Goal: Information Seeking & Learning: Learn about a topic

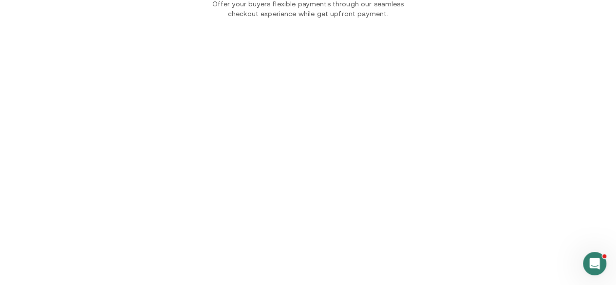
scroll to position [801, 0]
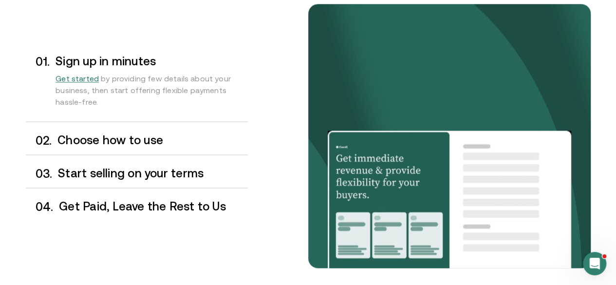
click at [120, 146] on h3 "Choose how to use" at bounding box center [152, 140] width 190 height 13
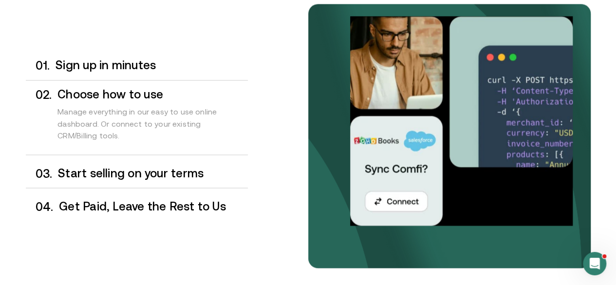
click at [131, 179] on h3 "Start selling on your terms" at bounding box center [153, 173] width 190 height 13
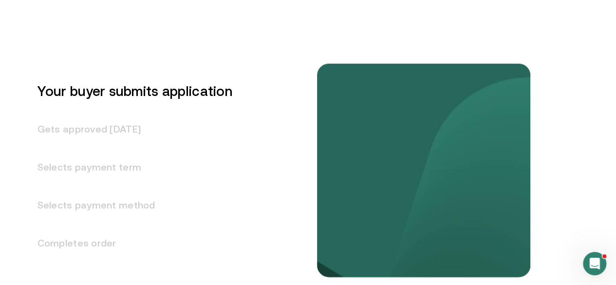
scroll to position [1200, 0]
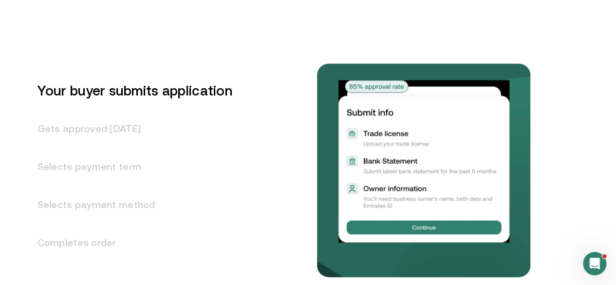
click at [133, 148] on h3 "Gets approved in 1 day" at bounding box center [129, 129] width 207 height 38
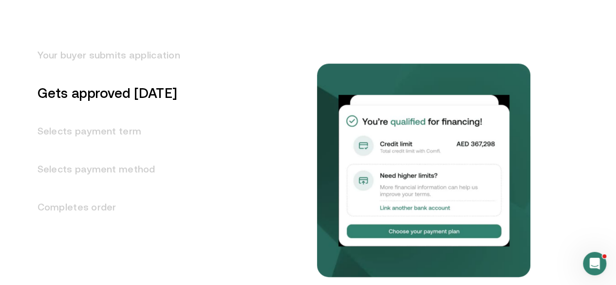
click at [123, 150] on h3 "Selects payment term" at bounding box center [103, 131] width 154 height 38
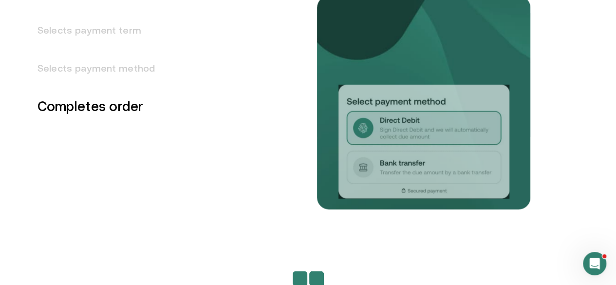
scroll to position [1339, 0]
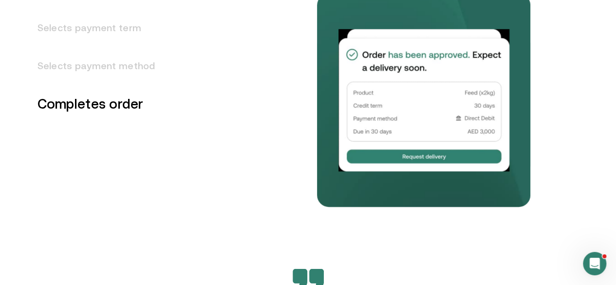
click at [123, 85] on h3 "Selects payment method" at bounding box center [103, 66] width 154 height 38
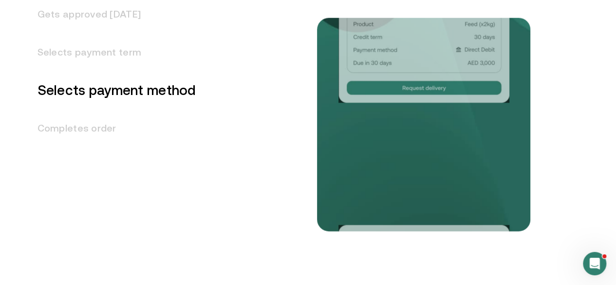
scroll to position [1312, 0]
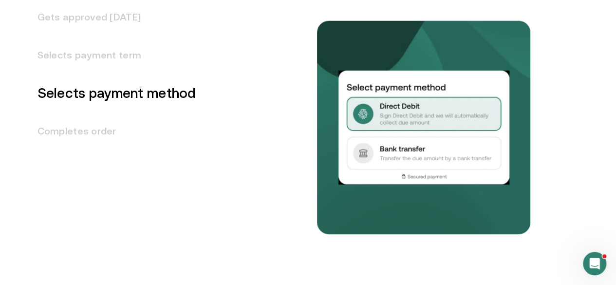
click at [126, 74] on h3 "Selects payment term" at bounding box center [111, 55] width 171 height 38
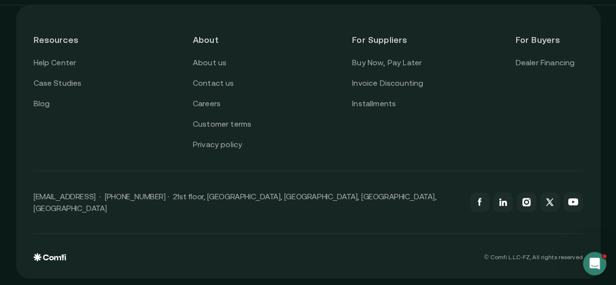
scroll to position [3481, 0]
click at [218, 69] on link "About us" at bounding box center [210, 62] width 34 height 13
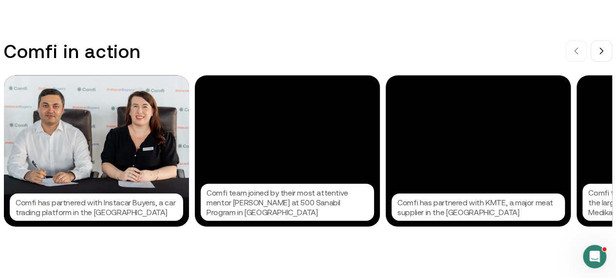
scroll to position [978, 0]
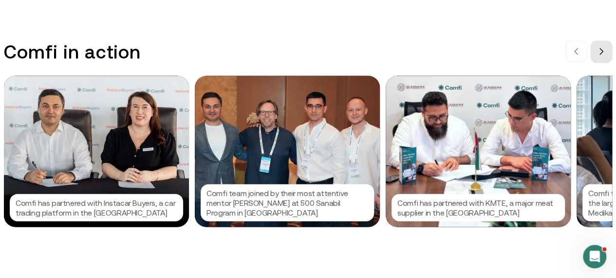
click at [606, 56] on icon at bounding box center [602, 52] width 8 height 8
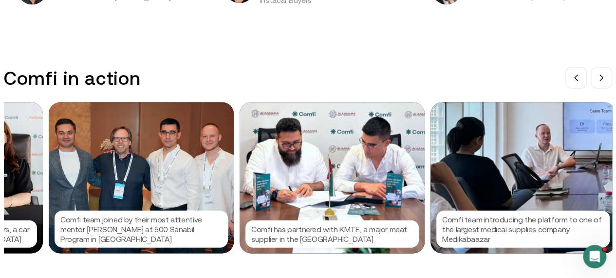
scroll to position [952, 0]
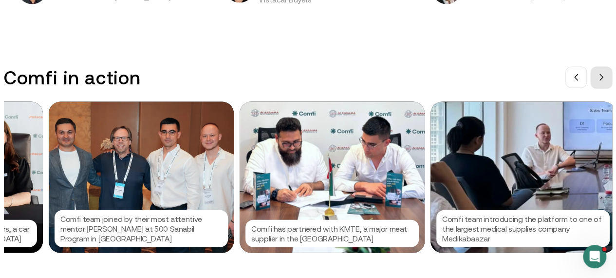
click at [606, 79] on icon at bounding box center [602, 78] width 8 height 8
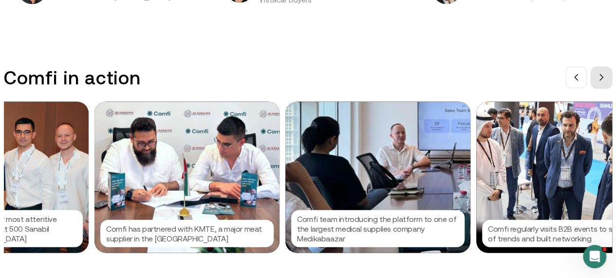
scroll to position [0, 292]
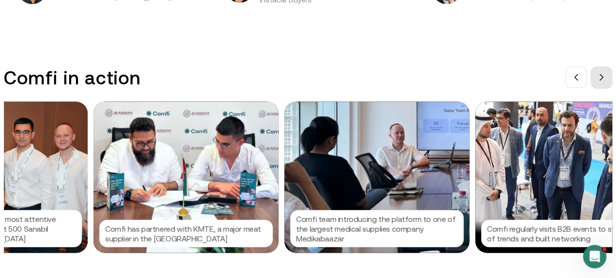
click at [606, 79] on icon at bounding box center [602, 78] width 8 height 8
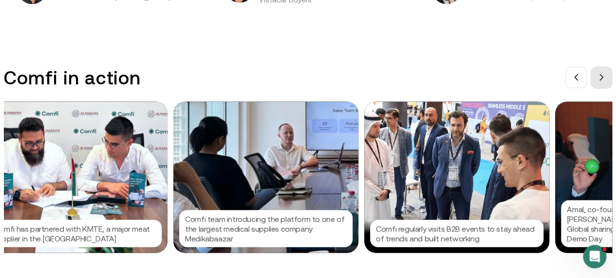
scroll to position [0, 439]
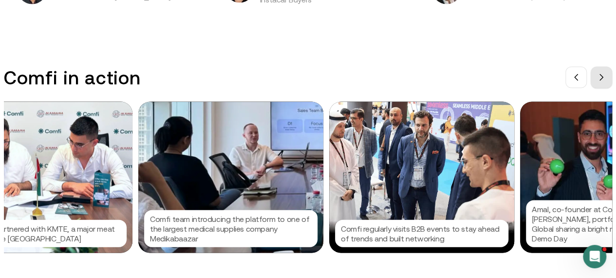
click at [606, 79] on icon at bounding box center [602, 78] width 8 height 8
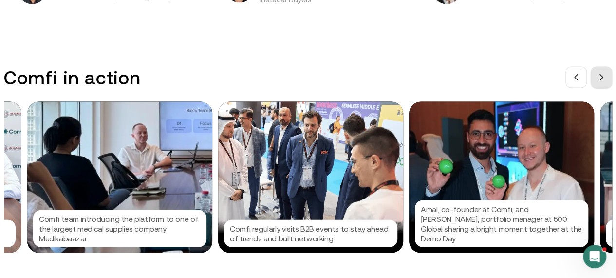
scroll to position [0, 585]
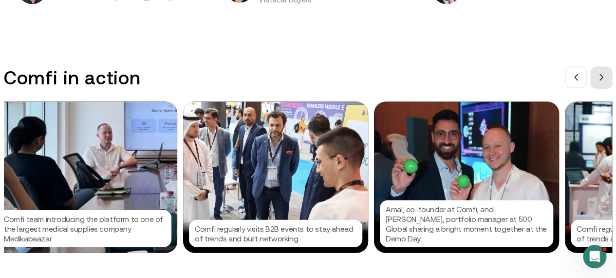
click at [606, 79] on icon at bounding box center [602, 78] width 8 height 8
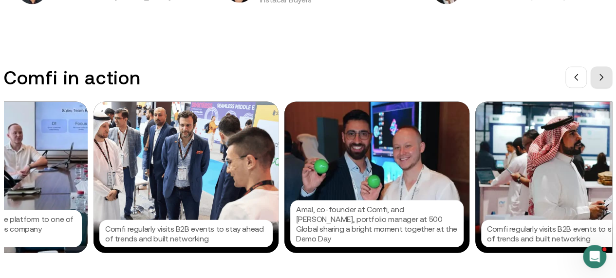
scroll to position [0, 731]
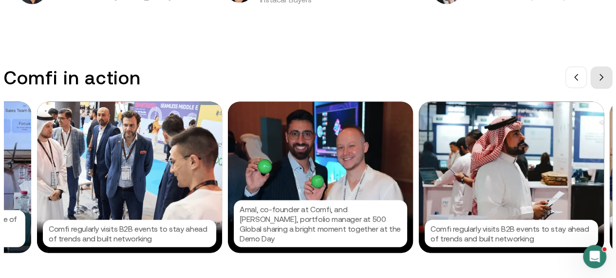
click at [606, 79] on icon at bounding box center [602, 78] width 8 height 8
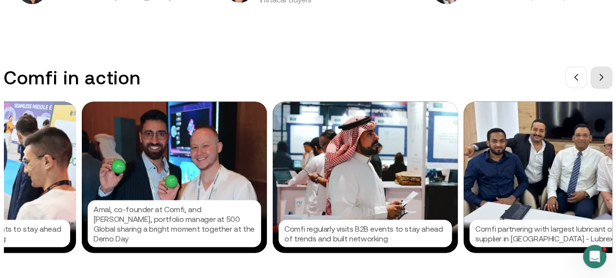
click at [606, 79] on icon at bounding box center [602, 78] width 8 height 8
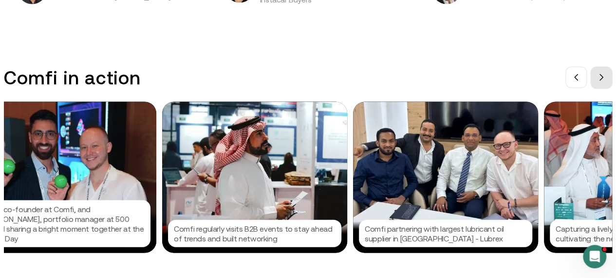
scroll to position [0, 1023]
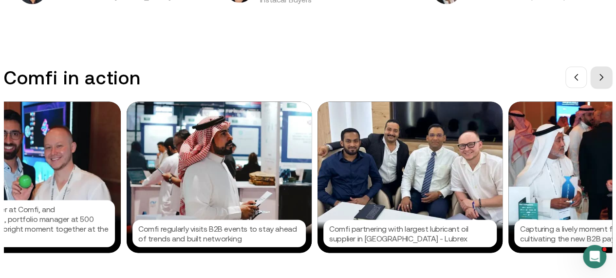
click at [606, 79] on icon at bounding box center [602, 78] width 8 height 8
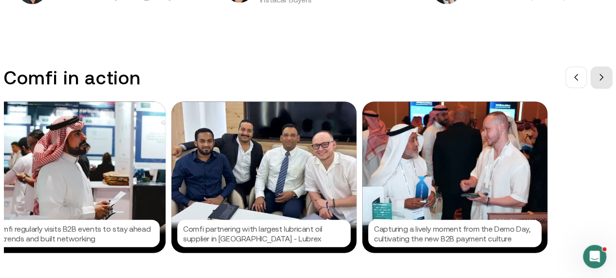
click at [606, 79] on icon at bounding box center [602, 78] width 8 height 8
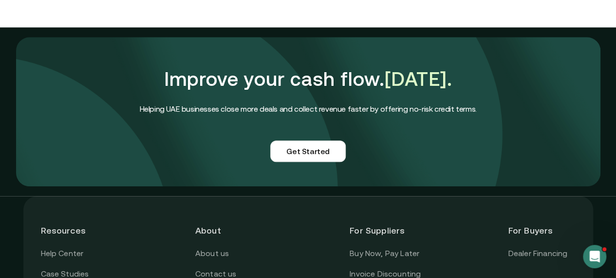
scroll to position [2426, 7]
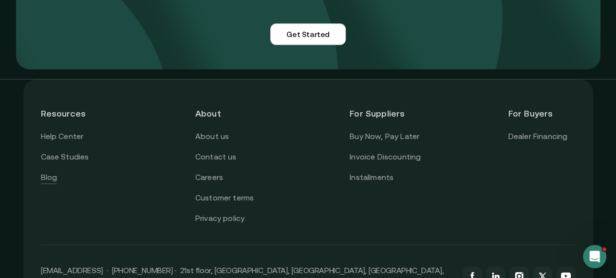
click at [47, 184] on link "Blog" at bounding box center [49, 177] width 17 height 13
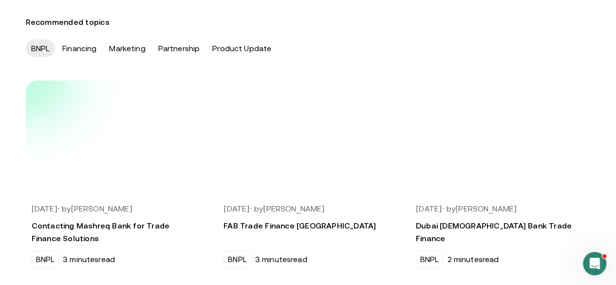
scroll to position [327, 0]
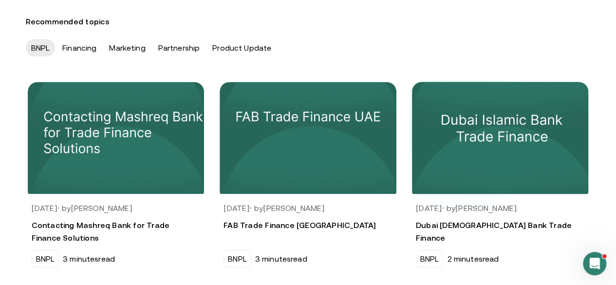
click at [469, 145] on img at bounding box center [501, 138] width 186 height 118
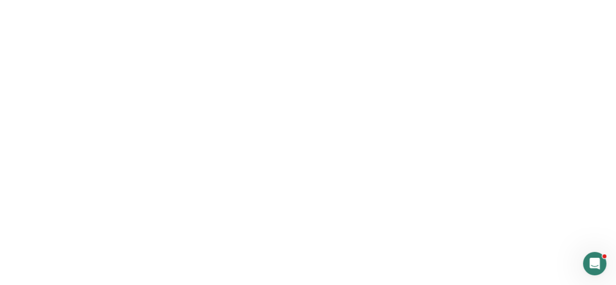
scroll to position [205, 0]
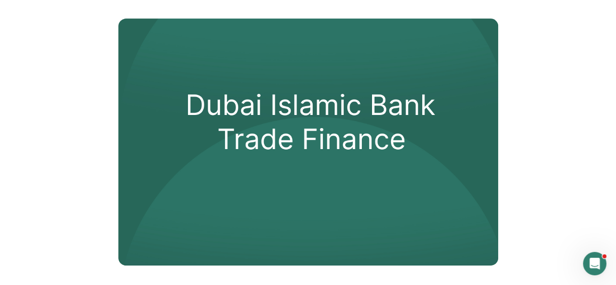
click at [382, 168] on img at bounding box center [308, 142] width 380 height 247
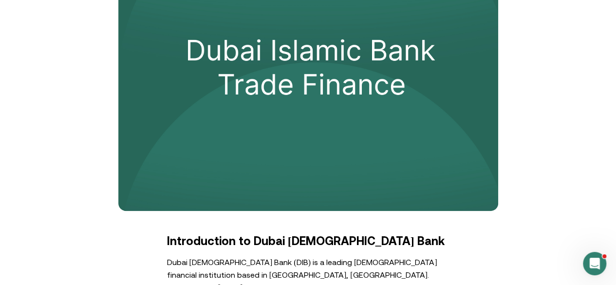
scroll to position [260, 0]
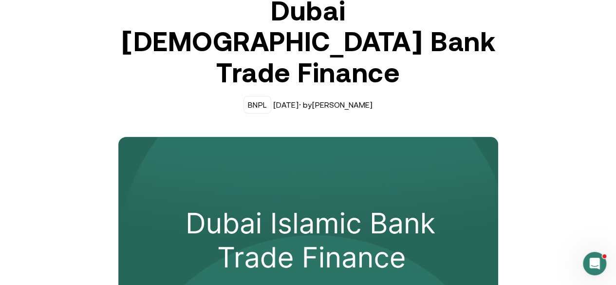
scroll to position [0, 0]
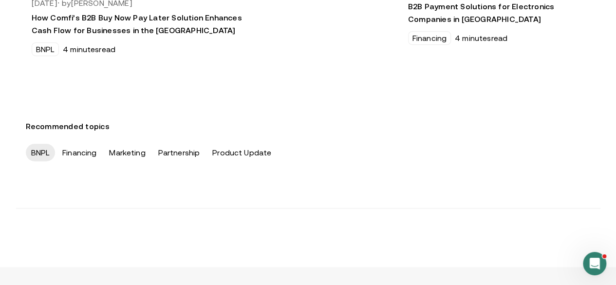
scroll to position [324, 0]
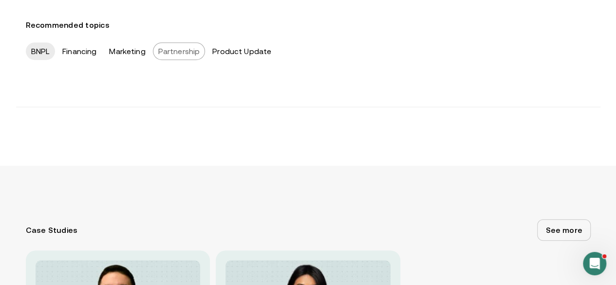
click at [177, 60] on div "Partnership" at bounding box center [179, 51] width 53 height 18
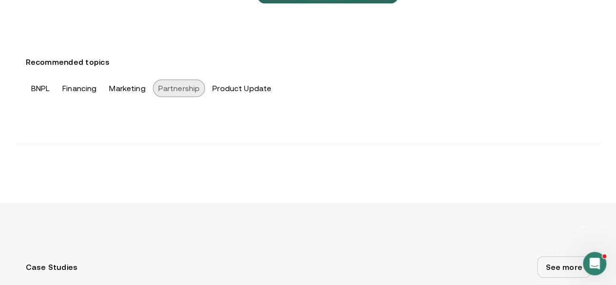
scroll to position [287, 0]
click at [145, 97] on div "Marketing" at bounding box center [127, 89] width 47 height 18
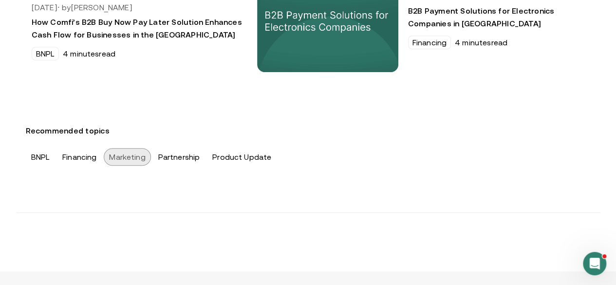
scroll to position [223, 0]
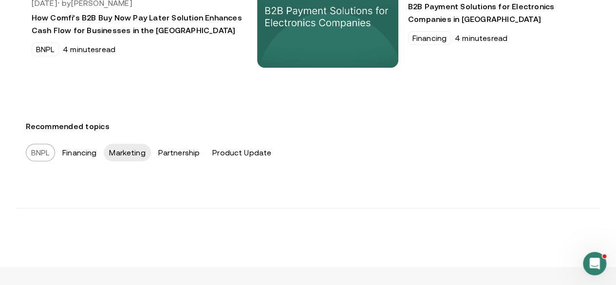
click at [39, 161] on div "BNPL" at bounding box center [41, 153] width 30 height 18
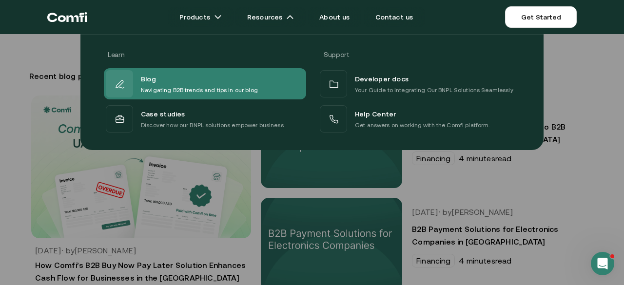
click at [239, 76] on div "Blog" at bounding box center [199, 79] width 117 height 13
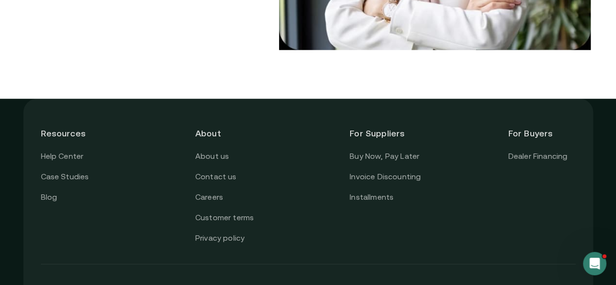
scroll to position [1323, 0]
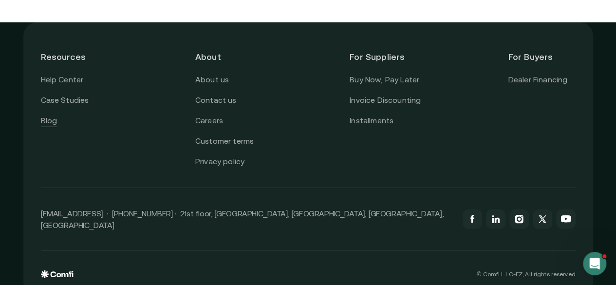
click at [57, 115] on link "Blog" at bounding box center [49, 121] width 17 height 13
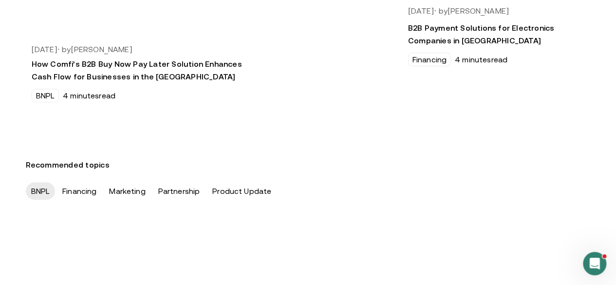
scroll to position [205, 0]
